Goal: Task Accomplishment & Management: Complete application form

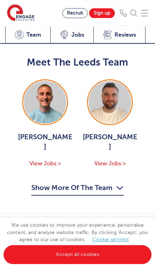
scroll to position [955, 0]
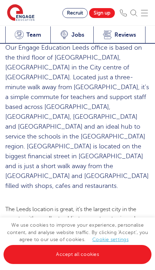
click at [71, 36] on div "Latest Vacancies Jobs" at bounding box center [71, 34] width 43 height 17
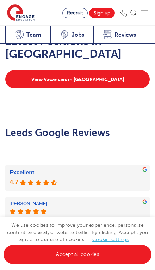
scroll to position [1156, 0]
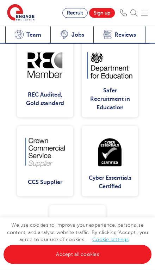
click at [89, 264] on link "Accept all cookies" at bounding box center [78, 254] width 148 height 19
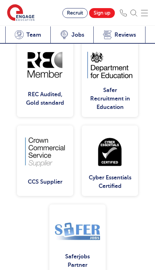
click at [69, 30] on div "Latest Vacancies Jobs" at bounding box center [71, 34] width 43 height 17
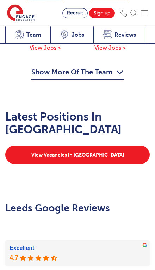
scroll to position [1070, 0]
click at [114, 146] on link "View Vacancies in Leeds" at bounding box center [77, 155] width 145 height 18
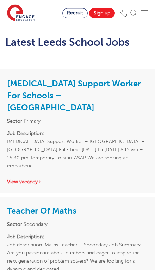
scroll to position [1021, 0]
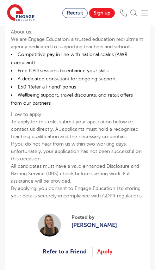
scroll to position [684, 0]
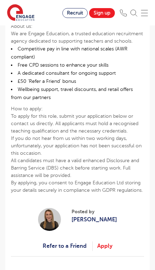
click at [107, 245] on link "Apply" at bounding box center [104, 246] width 15 height 9
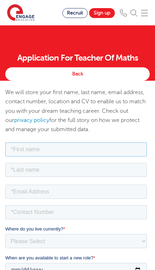
click at [119, 148] on input "text" at bounding box center [76, 150] width 142 height 14
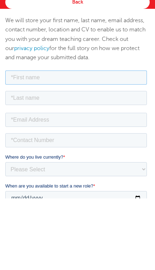
type input "Dunsin"
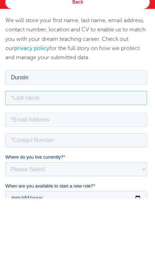
type input "Dahunsi"
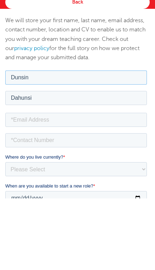
scroll to position [72, 0]
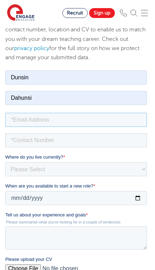
type input "Dahunsidunsin752@gmail.com"
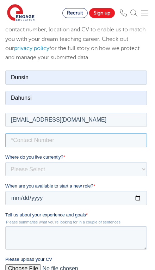
type input "+447393549520"
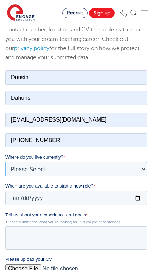
click at [115, 169] on select "Please Select UK Canada Ireland Australia New Zealand Europe USA South Africa J…" at bounding box center [76, 169] width 142 height 14
select select "UK"
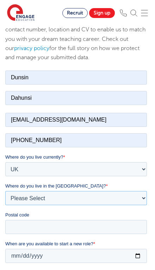
click at [97, 197] on select "Please Select Overseas Barnsley Bedfordshire Berkshire Bournemouth Bracknell Fo…" at bounding box center [76, 198] width 142 height 14
select select "Leeds"
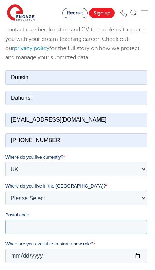
click at [90, 226] on input "Postal code" at bounding box center [76, 227] width 142 height 14
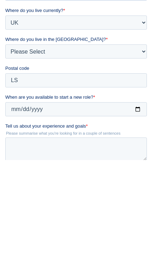
type input "LS6 1NA"
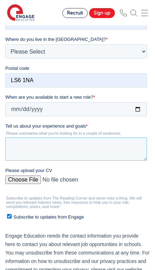
click at [126, 149] on textarea "Tell us about your experience and goals *" at bounding box center [76, 149] width 142 height 23
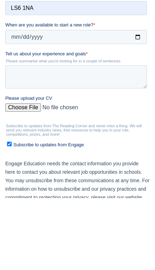
click at [18, 109] on div "Please upload your CV" at bounding box center [77, 106] width 145 height 23
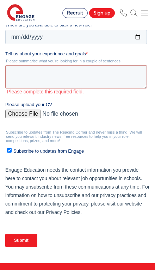
click at [16, 115] on input "Please upload your CV" at bounding box center [76, 117] width 142 height 14
click at [20, 115] on input "Please upload your CV" at bounding box center [76, 117] width 142 height 14
type input "C:\fakepath\Dunsin_Daniel_Dahunsi_TA_Updated.docx"
click at [18, 76] on textarea "Tell us about your experience and goals *" at bounding box center [76, 77] width 142 height 23
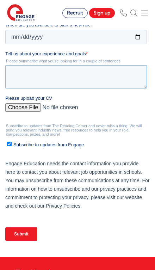
scroll to position [291, 0]
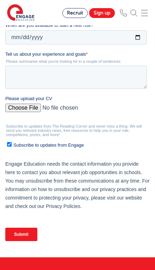
click at [142, 136] on legend "Subscribe to updates from The Reading Corner and never miss a thing. We will se…" at bounding box center [77, 131] width 145 height 13
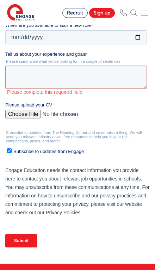
scroll to position [291, 0]
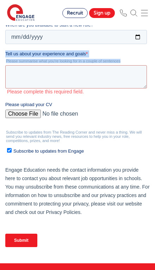
copy div "Tell us about your experience and goals * Please summarise what you're looking …"
click at [17, 77] on textarea "Tell us about your experience and goals *" at bounding box center [76, 77] width 142 height 23
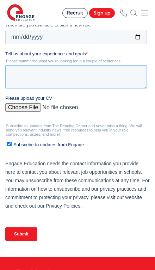
scroll to position [291, 0]
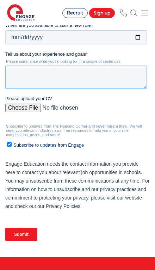
click at [18, 74] on textarea "Tell us about your experience and goals *" at bounding box center [76, 77] width 142 height 23
click at [12, 75] on textarea "Tell us about your experience and goals *" at bounding box center [76, 77] width 142 height 23
paste textarea "I have several years of experience supporting students with diverse educational…"
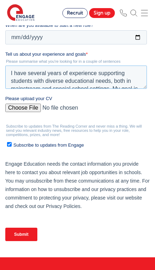
scroll to position [62, 0]
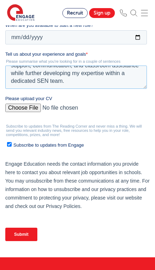
type textarea "I have several years of experience supporting students with diverse educational…"
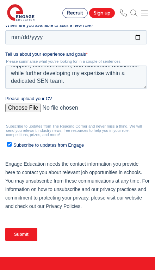
click at [140, 137] on legend "Subscribe to updates from The Reading Corner and never miss a thing. We will se…" at bounding box center [77, 131] width 145 height 13
click at [23, 242] on input "Submit" at bounding box center [21, 234] width 32 height 13
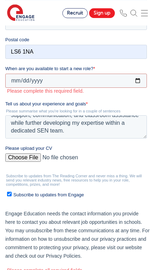
scroll to position [243, 0]
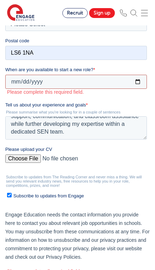
click at [18, 80] on input "When are you available to start a new role? *" at bounding box center [76, 82] width 142 height 14
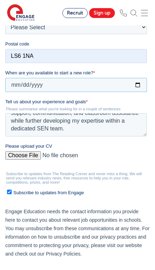
click at [37, 88] on input "2025-10-12" at bounding box center [76, 85] width 142 height 14
type input "2025-10-01"
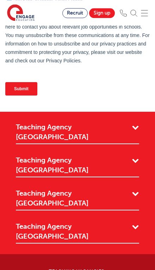
scroll to position [436, 0]
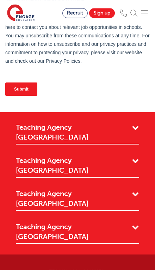
click at [20, 91] on input "Submit" at bounding box center [21, 89] width 32 height 13
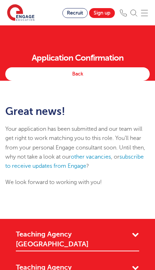
click at [55, 76] on link "Back" at bounding box center [77, 73] width 145 height 13
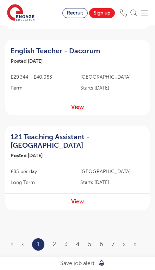
scroll to position [824, 0]
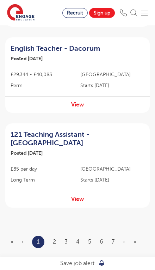
click at [54, 239] on link "2" at bounding box center [54, 242] width 3 height 6
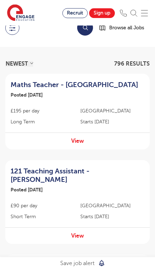
scroll to position [0, 0]
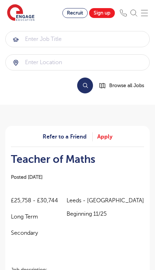
scroll to position [695, 0]
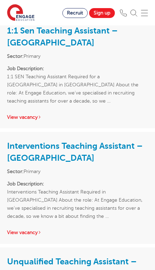
scroll to position [2801, 0]
